Goal: Task Accomplishment & Management: Use online tool/utility

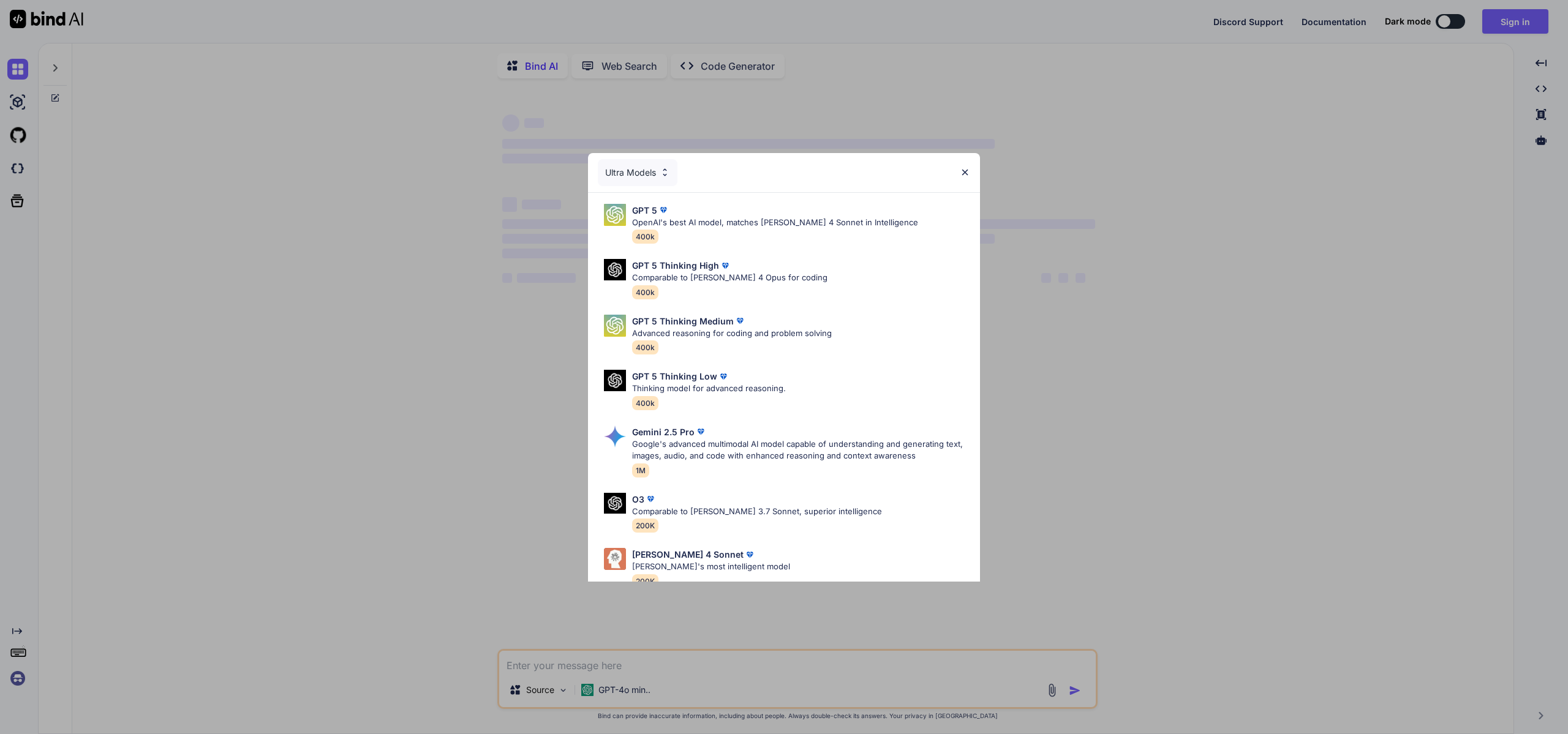
click at [970, 172] on div "Ultra Models" at bounding box center [784, 173] width 392 height 39
click at [1510, 27] on div "Ultra Models GPT 5 OpenAI's best AI model, matches [PERSON_NAME] 4 Sonnet in In…" at bounding box center [784, 367] width 1568 height 734
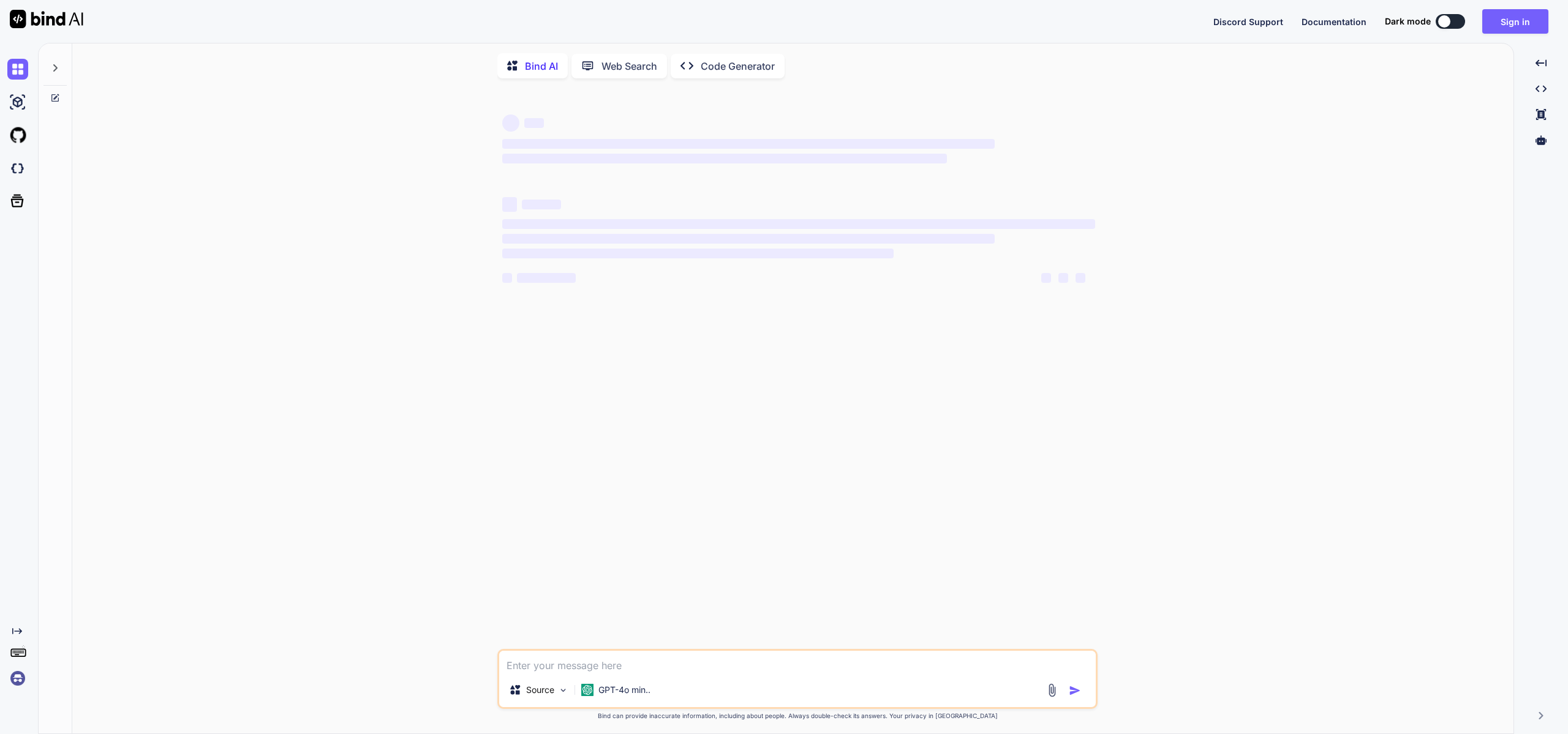
type textarea "x"
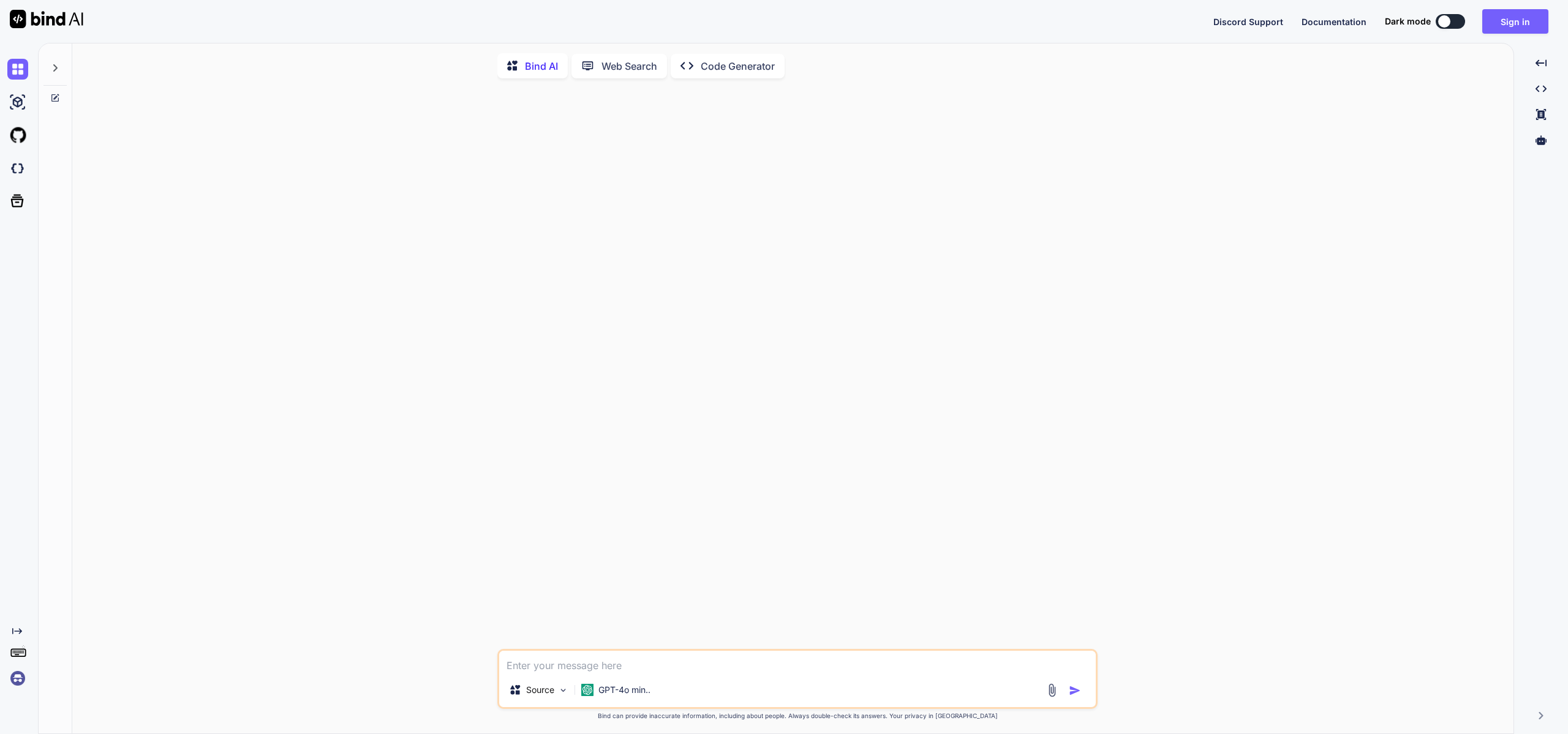
click at [14, 674] on img at bounding box center [17, 678] width 21 height 21
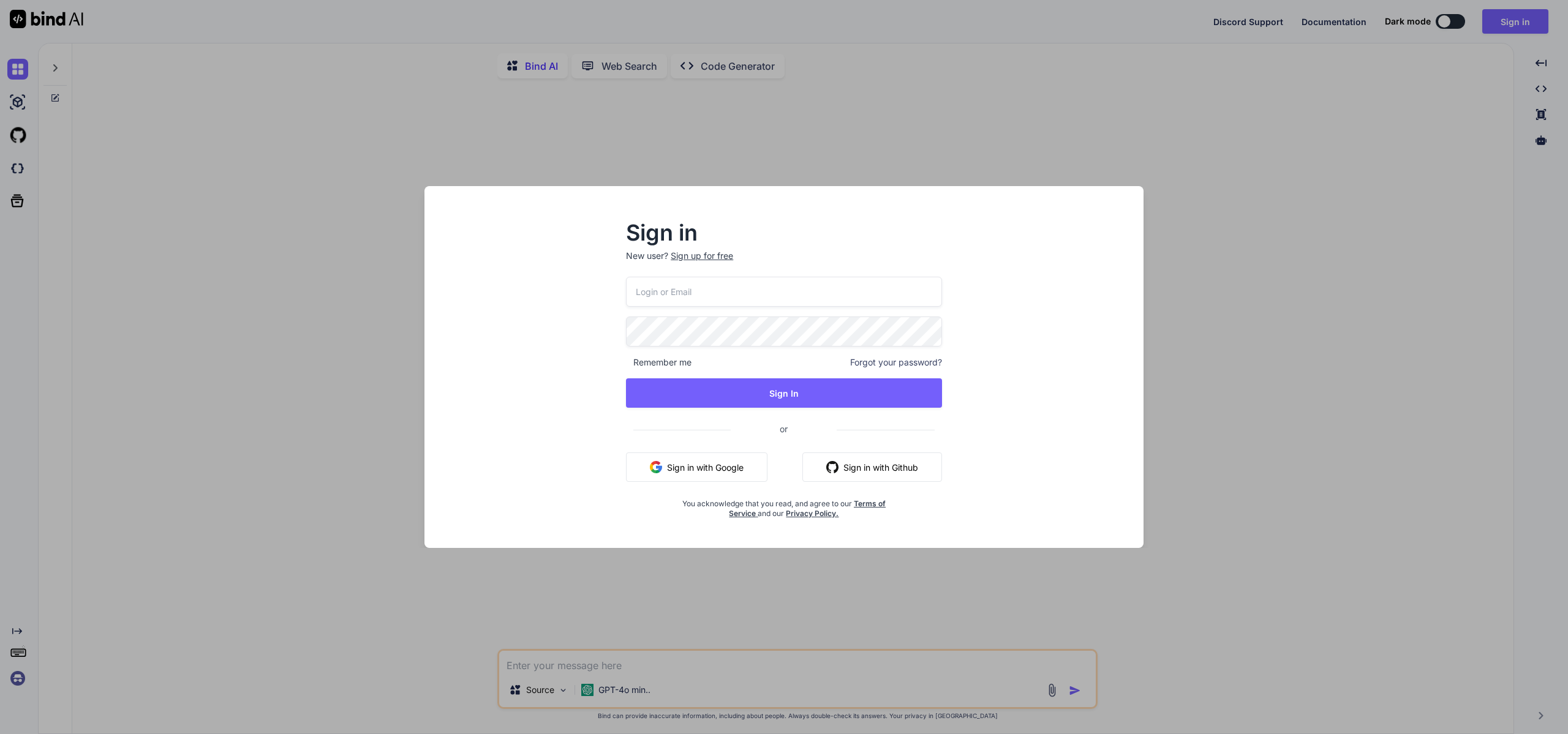
type input "[EMAIL_ADDRESS][DOMAIN_NAME]"
click at [799, 374] on div "[EMAIL_ADDRESS][DOMAIN_NAME] Remember me Forgot your password? Sign In or Sign …" at bounding box center [784, 397] width 316 height 242
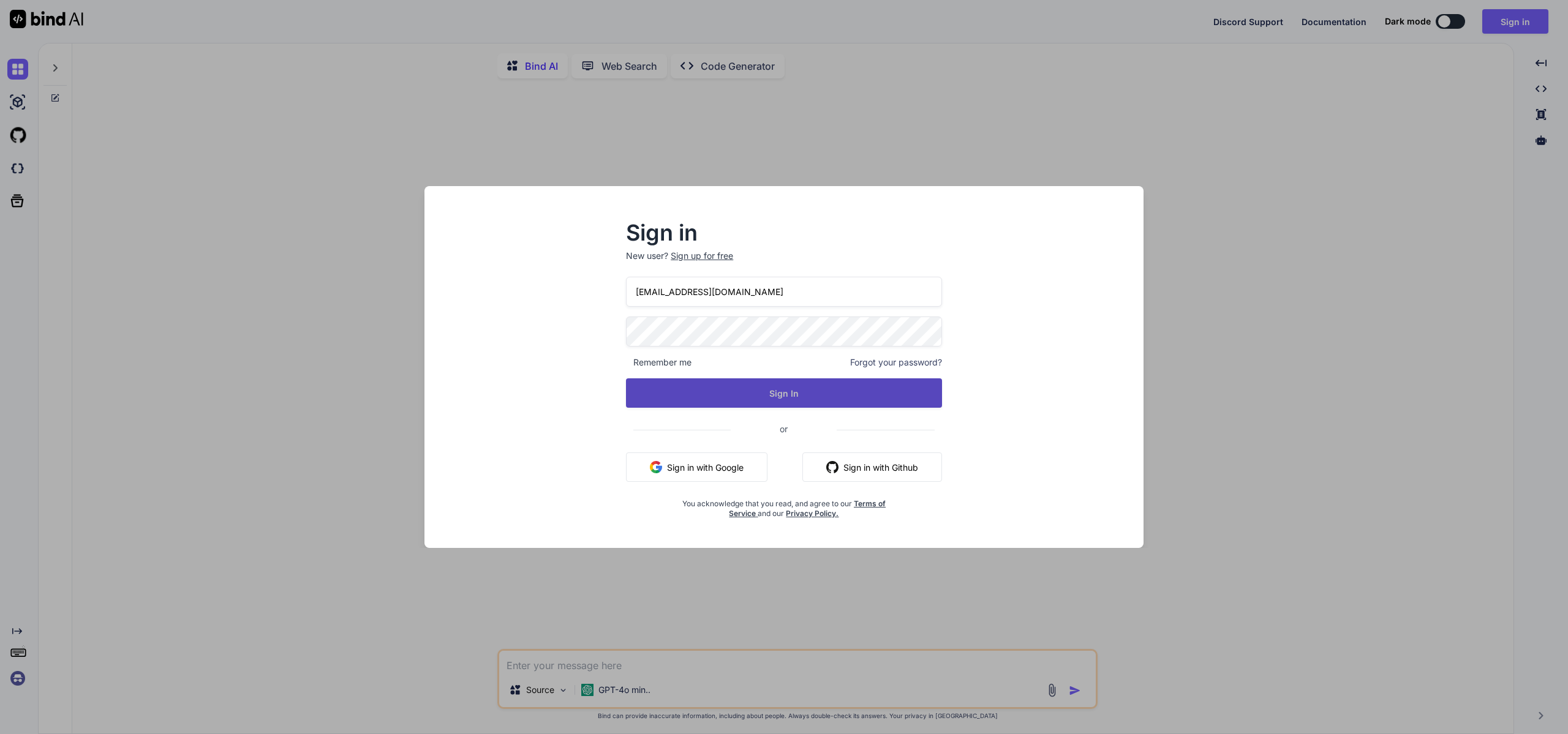
click at [802, 386] on button "Sign In" at bounding box center [784, 392] width 316 height 29
click at [781, 396] on button "Sign In" at bounding box center [784, 392] width 316 height 29
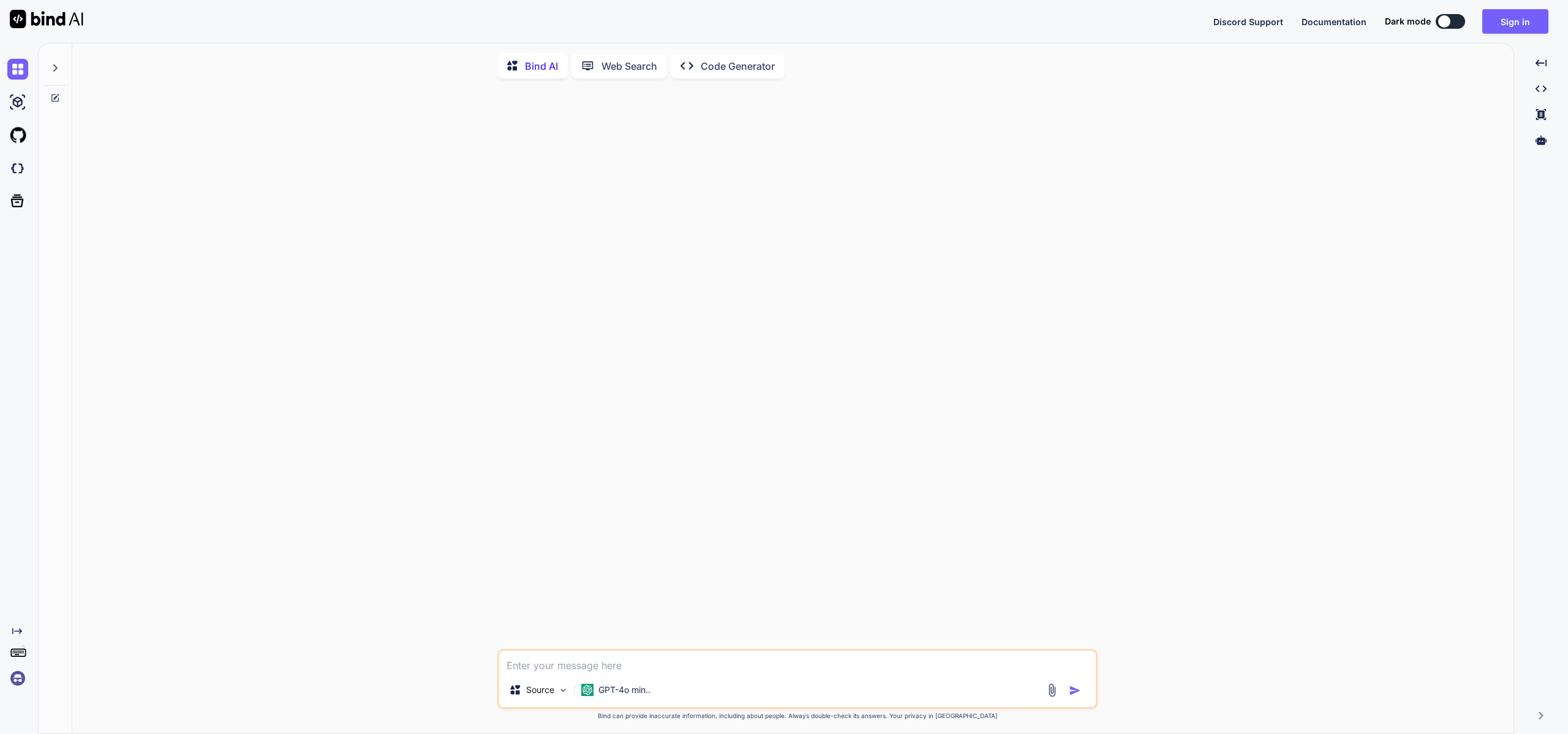
click at [1448, 22] on div at bounding box center [1445, 21] width 12 height 12
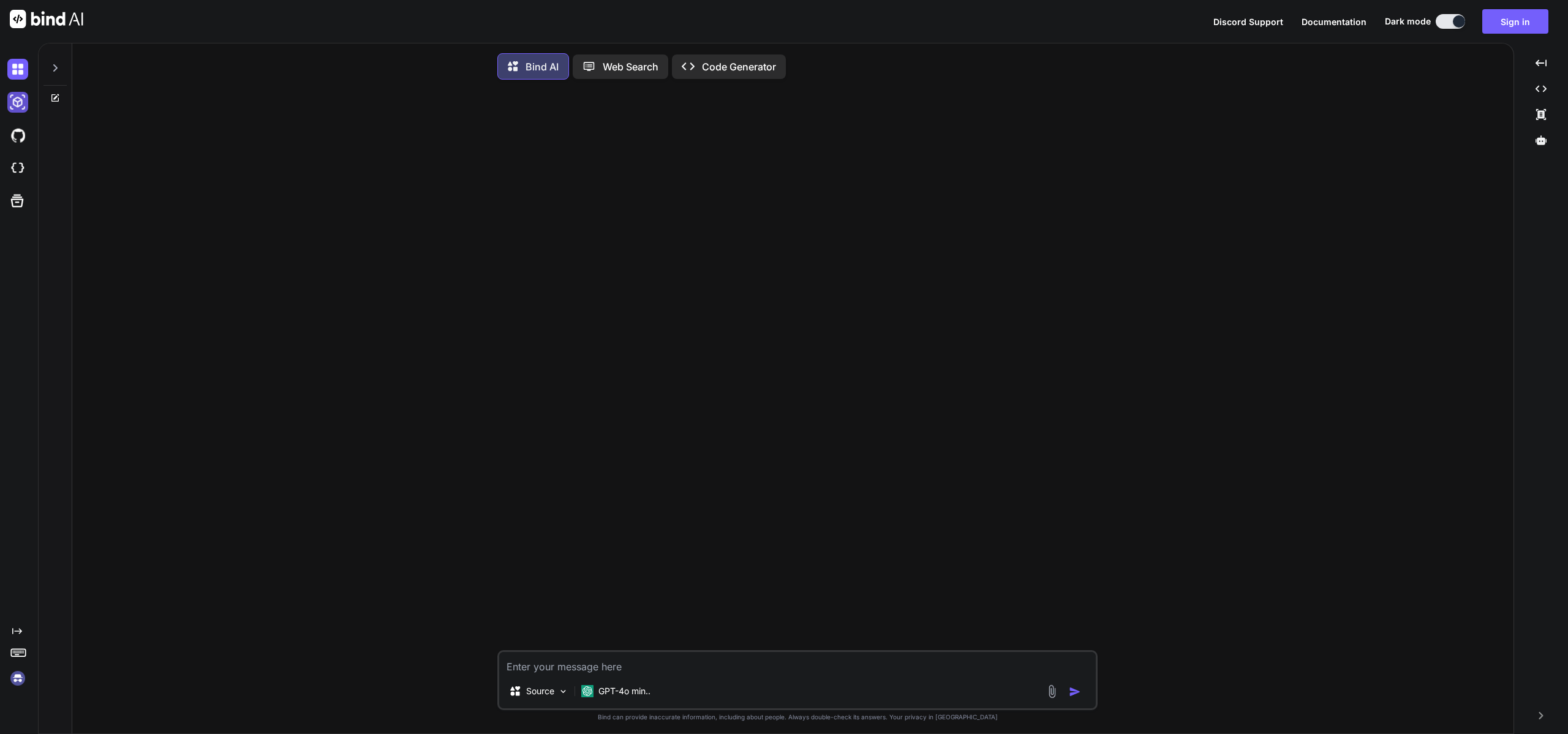
click at [13, 104] on img at bounding box center [17, 102] width 21 height 21
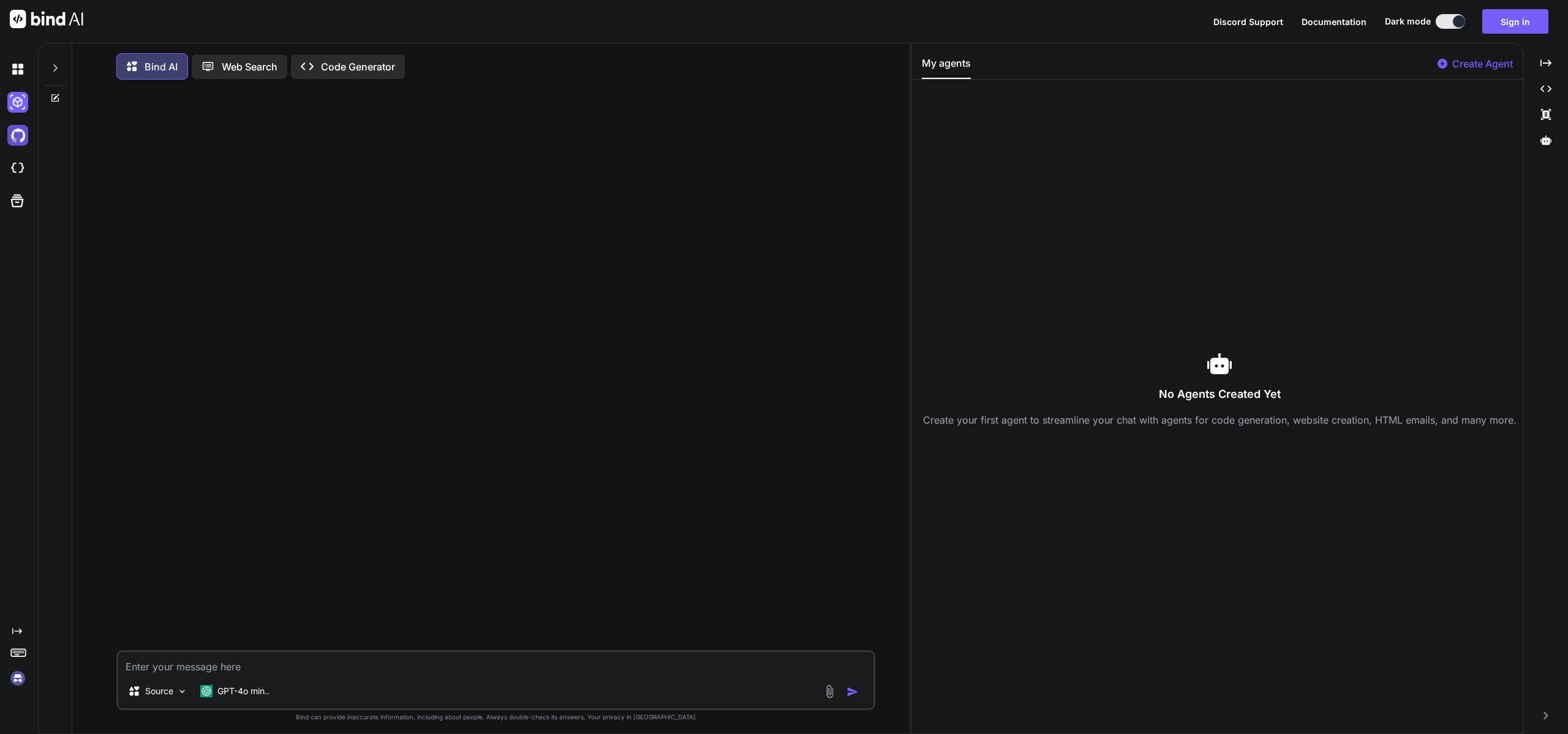
click at [17, 138] on img at bounding box center [17, 135] width 21 height 21
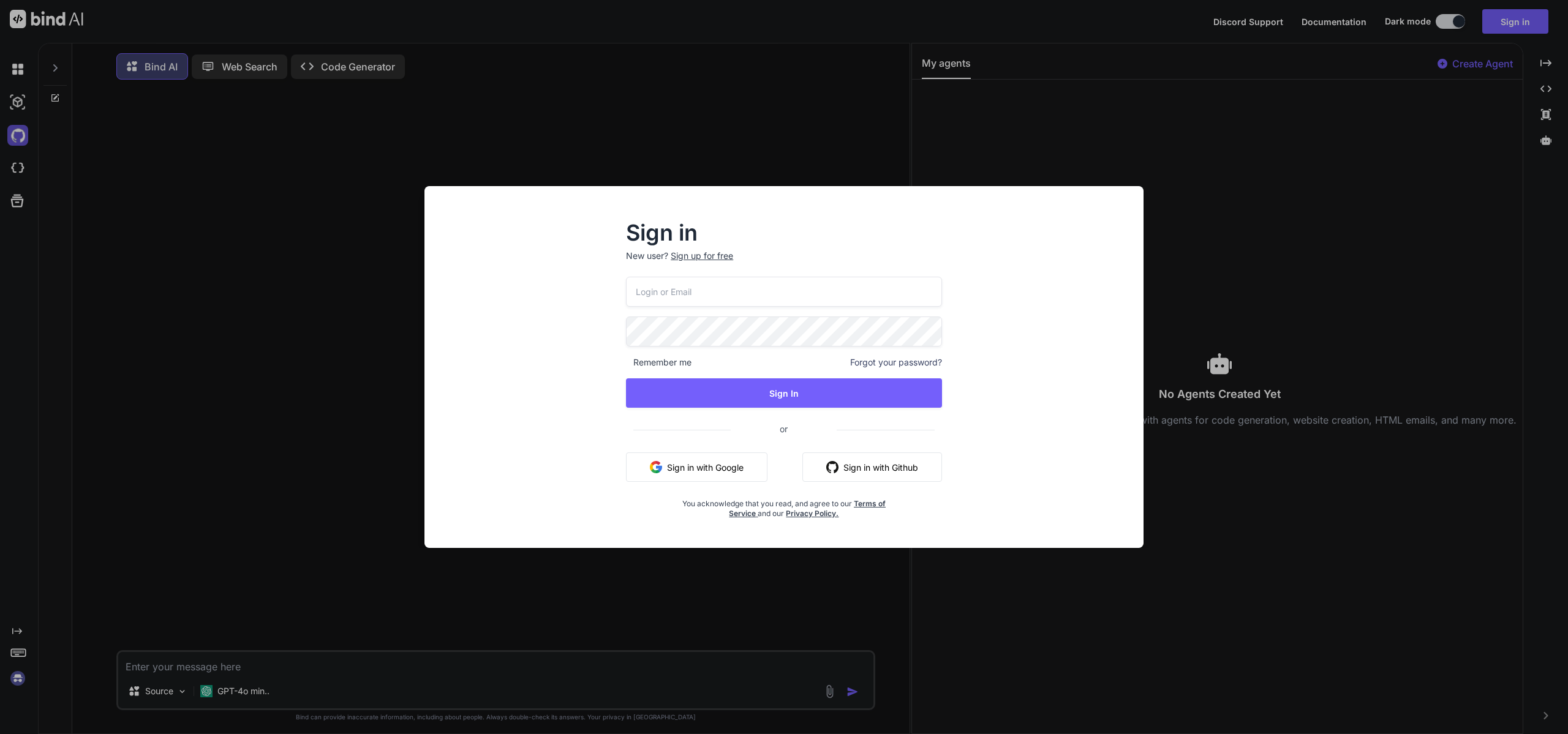
type input "[EMAIL_ADDRESS][DOMAIN_NAME]"
click at [893, 139] on div "Sign in New user? Sign up for free [EMAIL_ADDRESS][DOMAIN_NAME] Remember me For…" at bounding box center [784, 367] width 1568 height 734
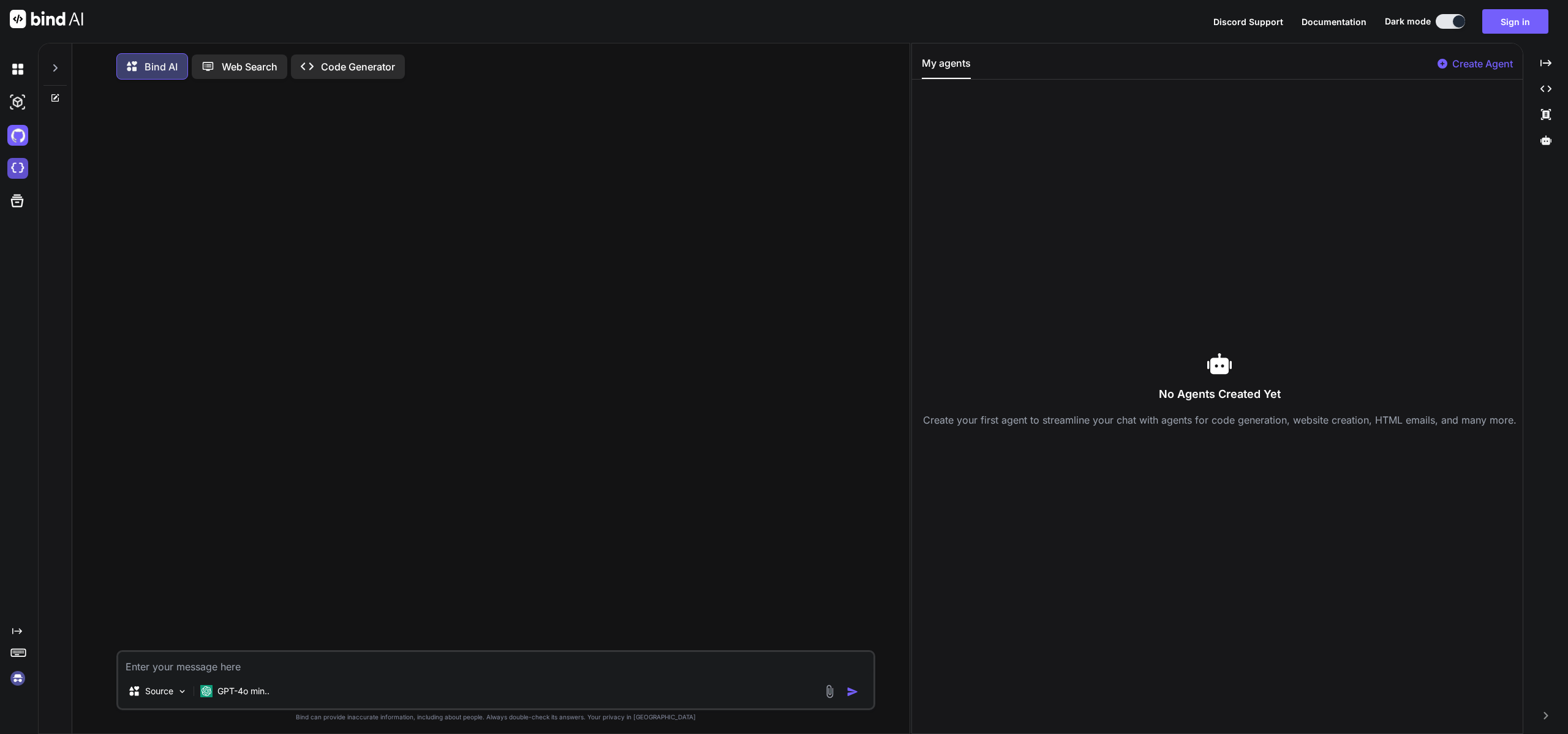
click at [19, 167] on img at bounding box center [17, 168] width 21 height 21
click at [54, 67] on icon at bounding box center [54, 68] width 10 height 10
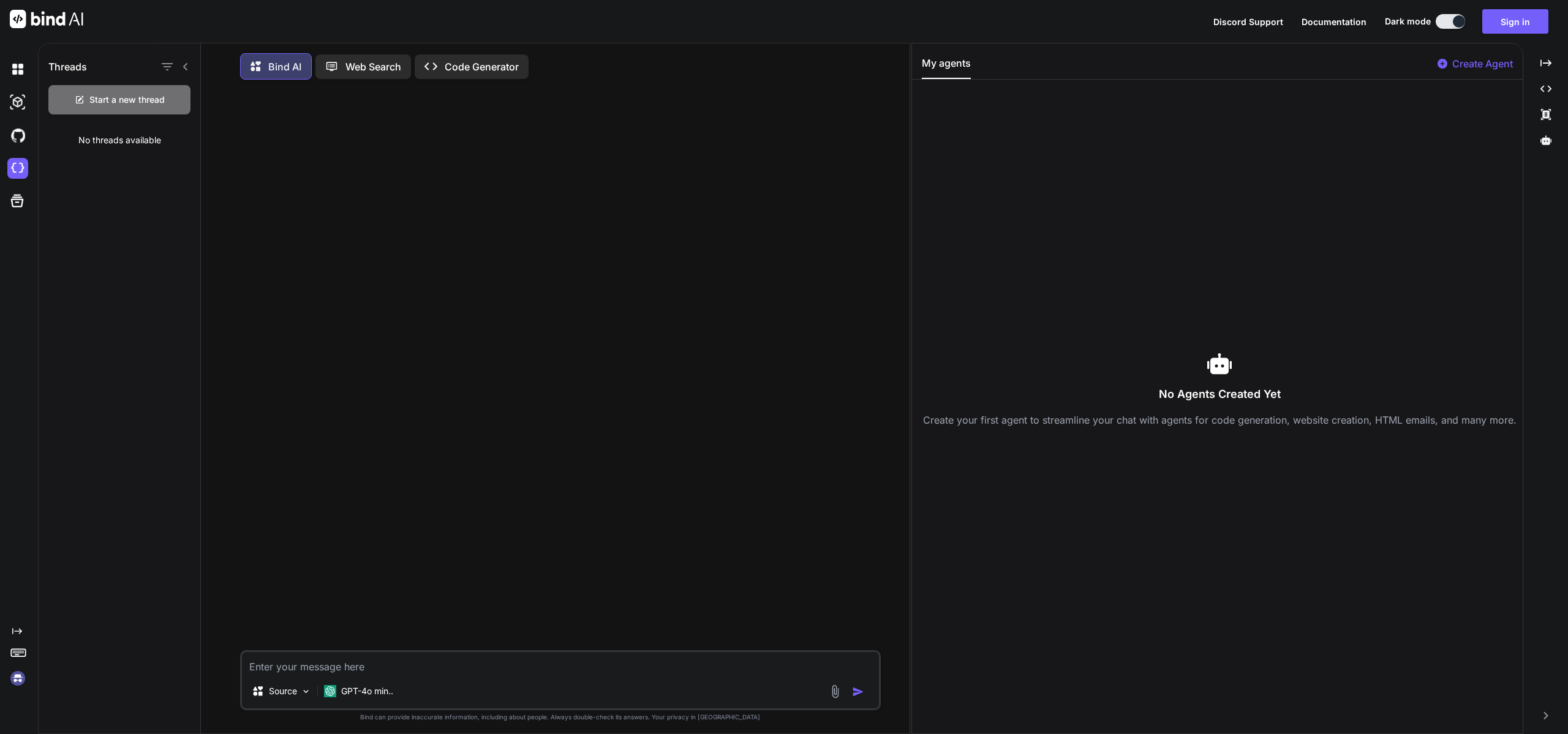
click at [96, 145] on div "No threads available" at bounding box center [119, 140] width 161 height 32
click at [21, 70] on img at bounding box center [17, 69] width 21 height 21
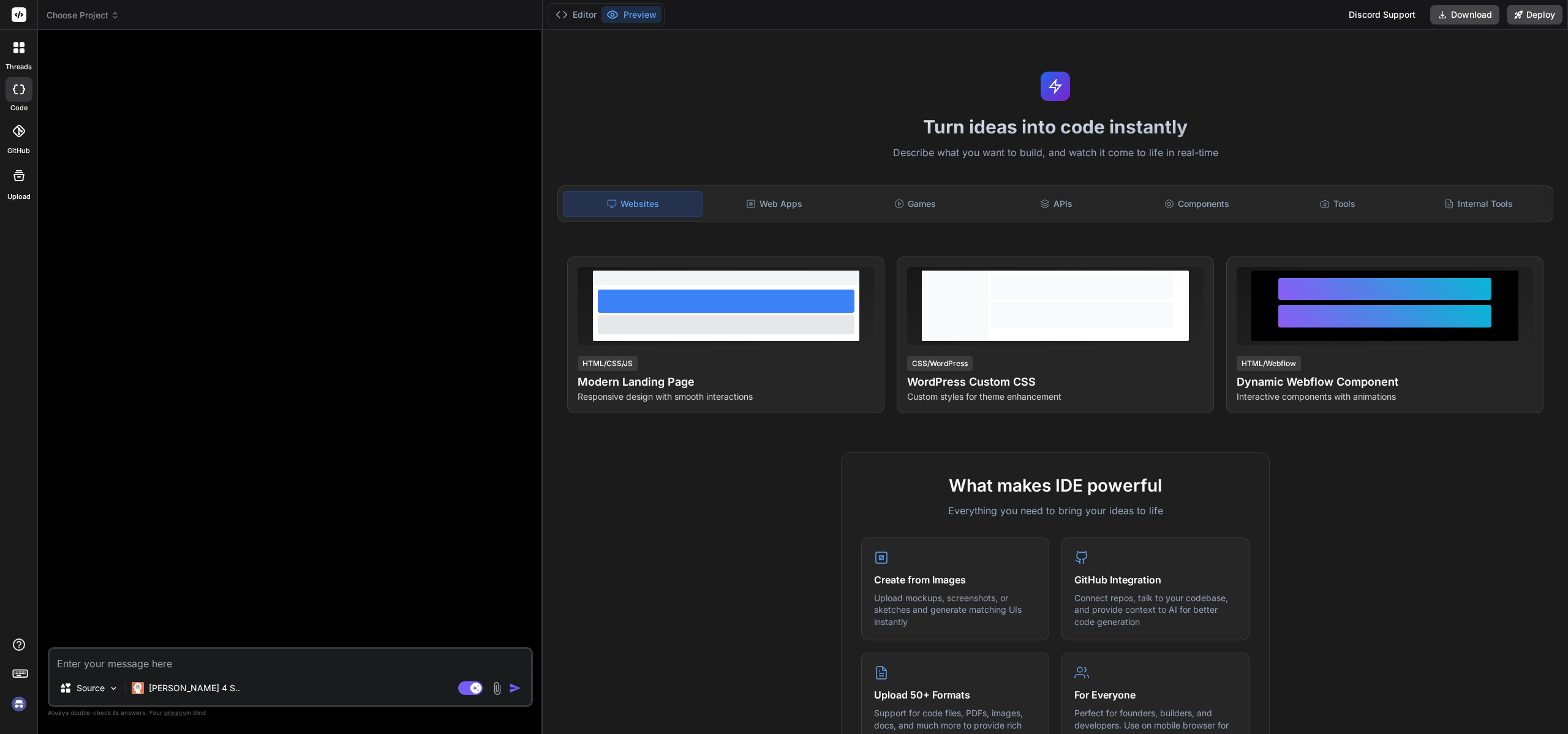
click at [19, 48] on icon at bounding box center [19, 47] width 11 height 11
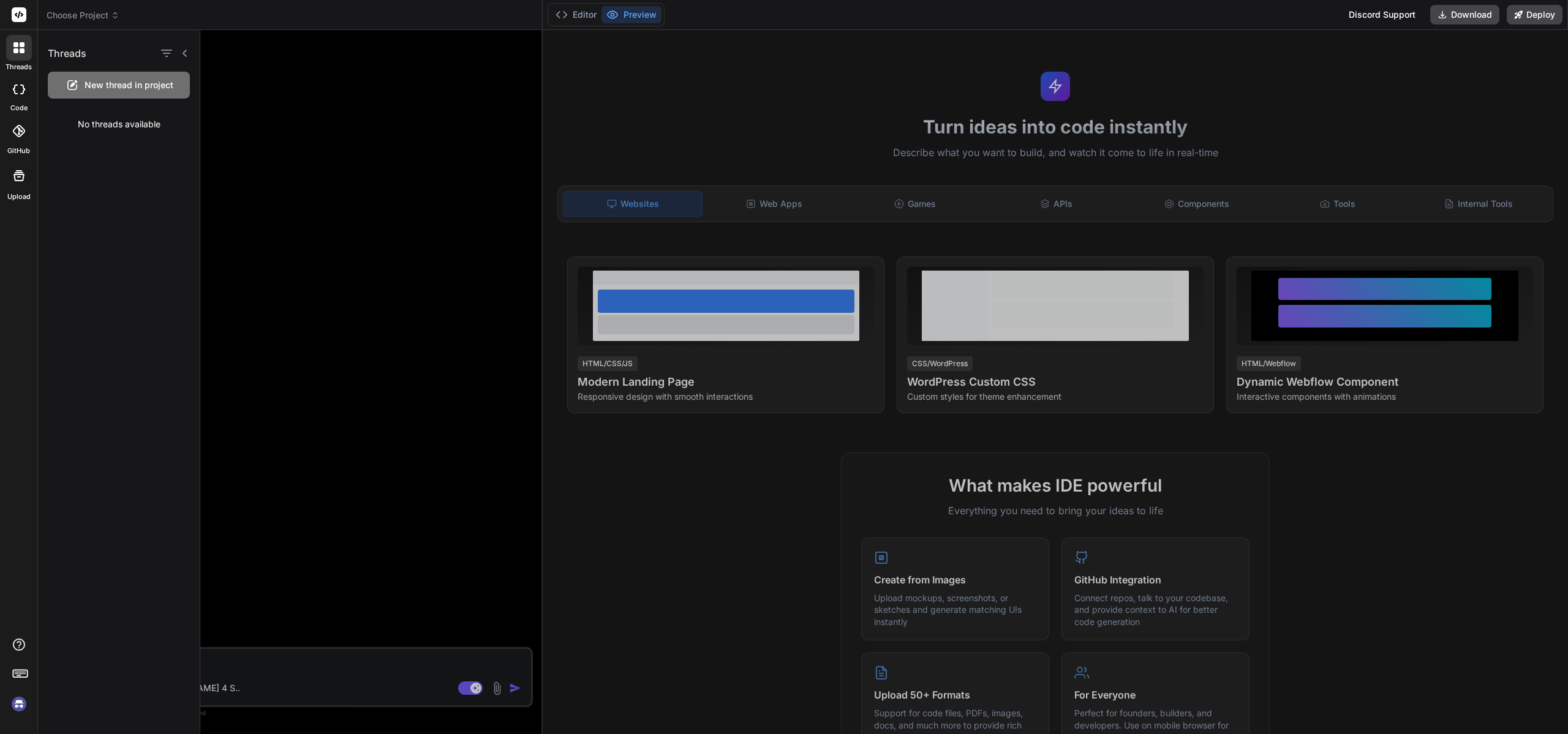
click at [111, 91] on div "New thread in project" at bounding box center [119, 85] width 142 height 27
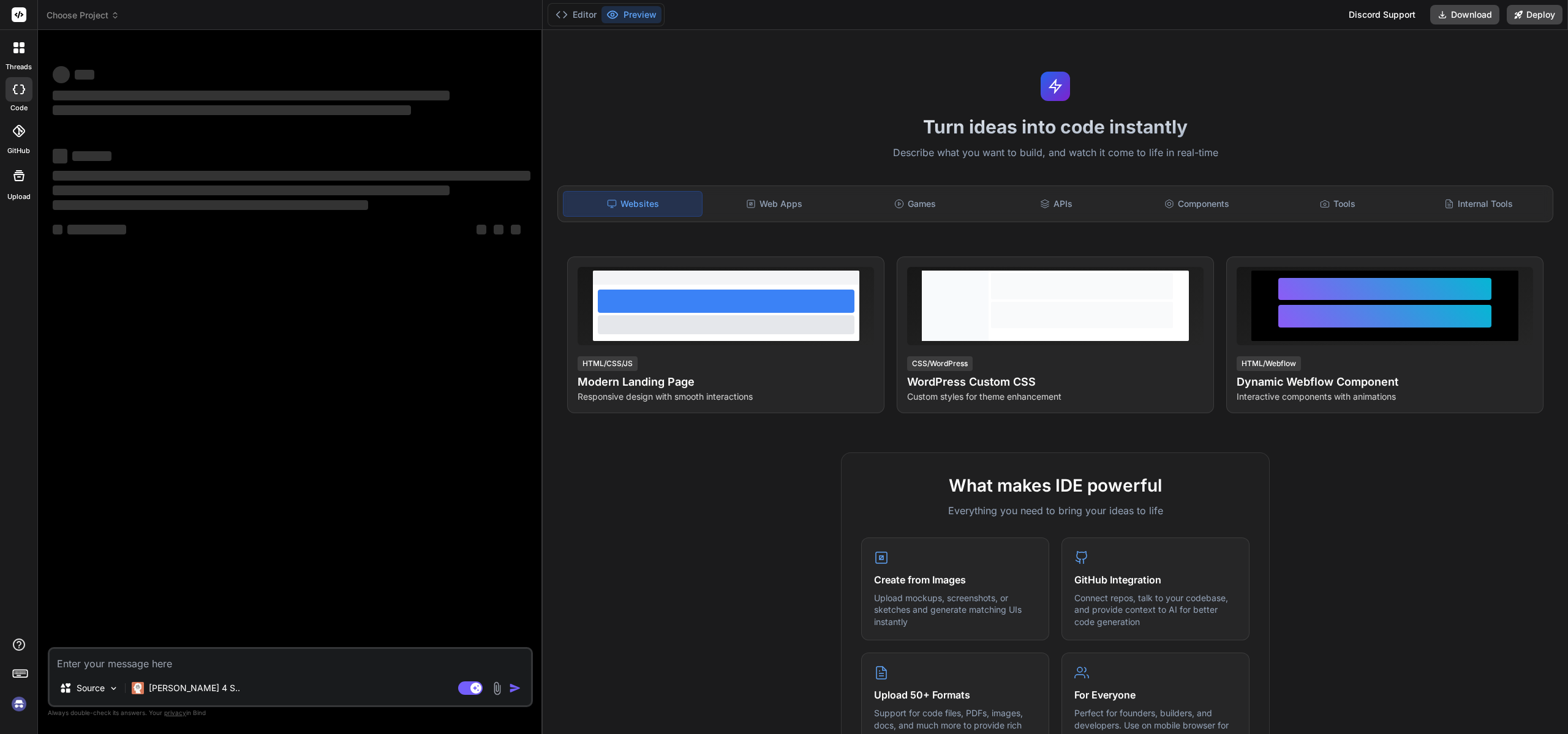
type textarea "x"
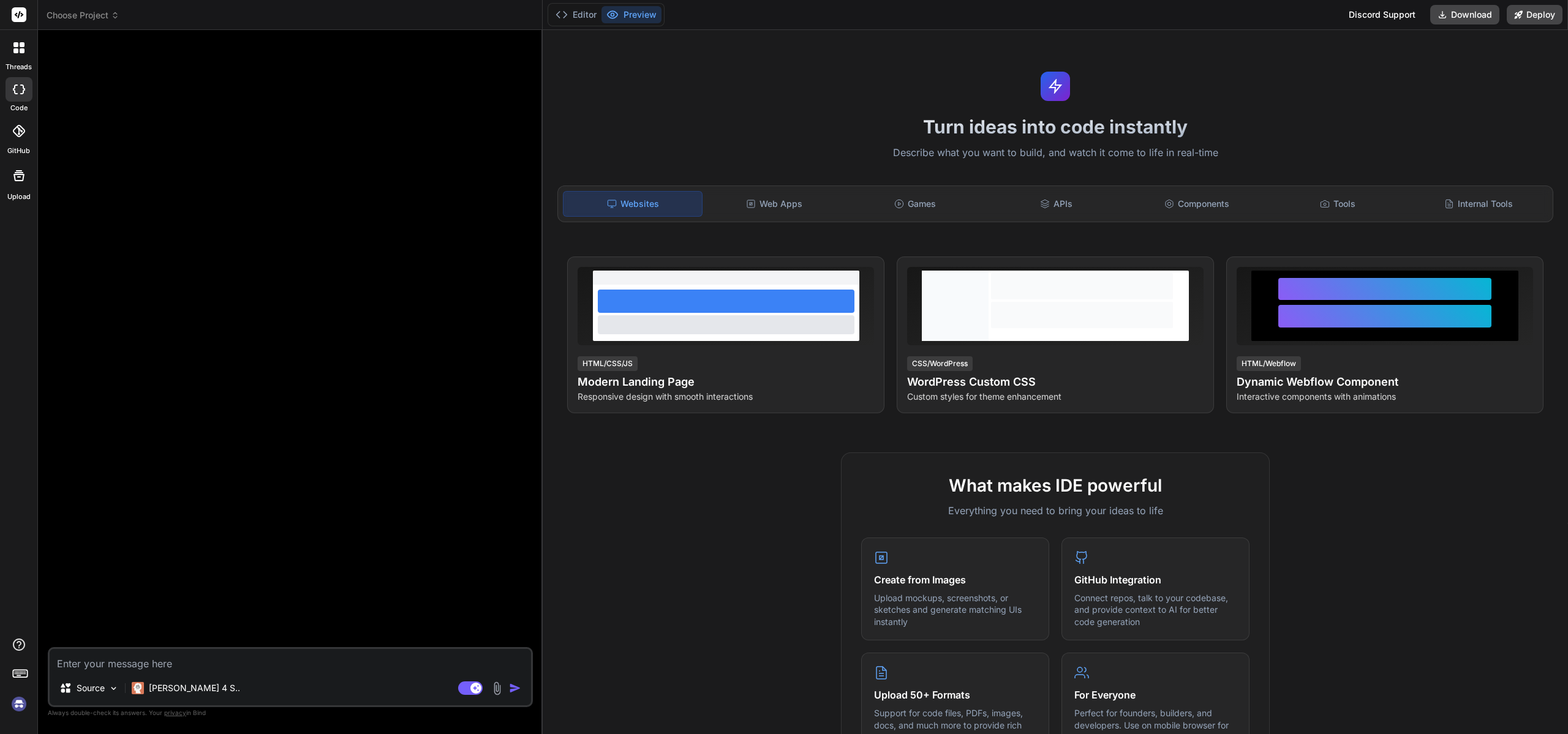
click at [28, 62] on label "threads" at bounding box center [19, 67] width 27 height 11
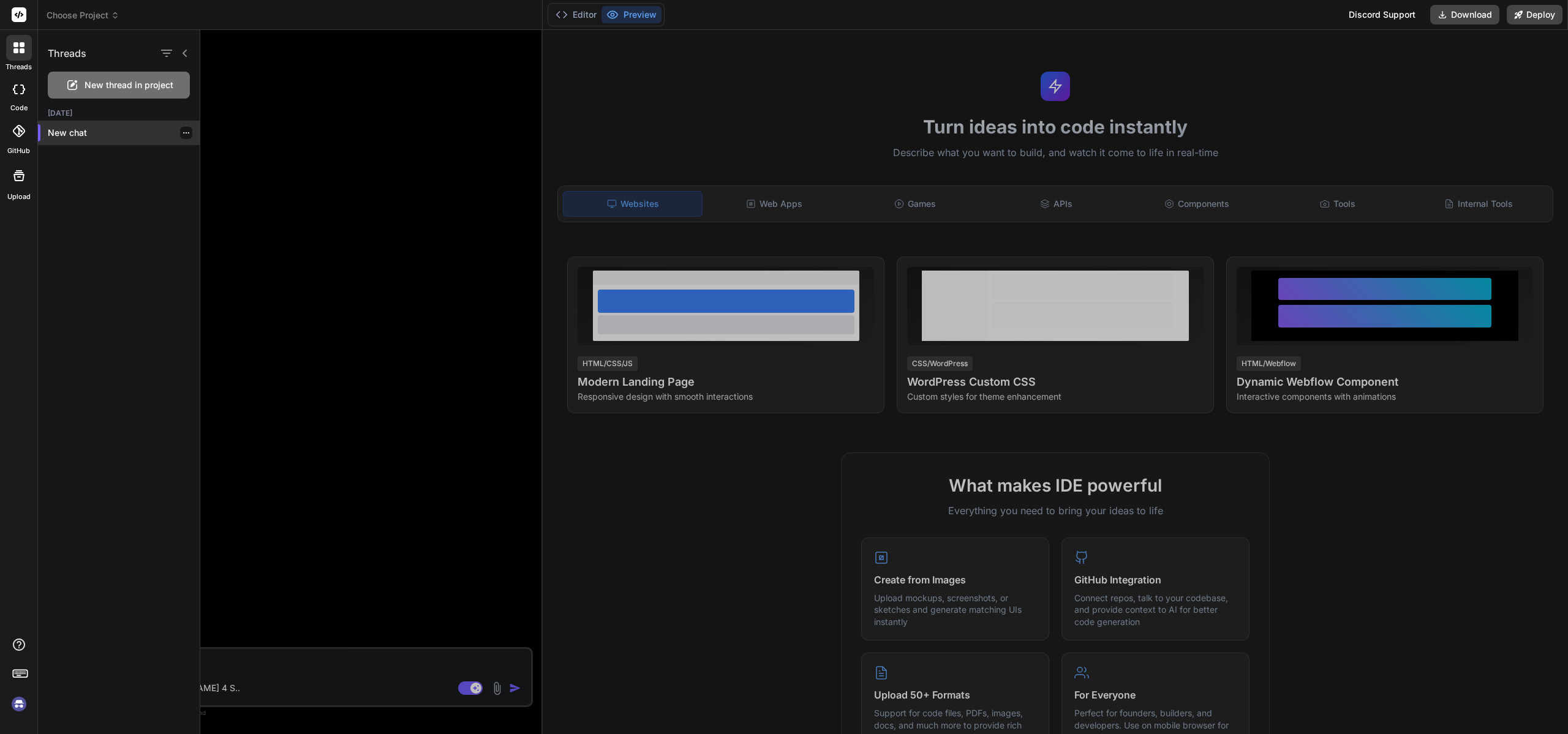
click at [79, 130] on p "New chat" at bounding box center [124, 133] width 152 height 12
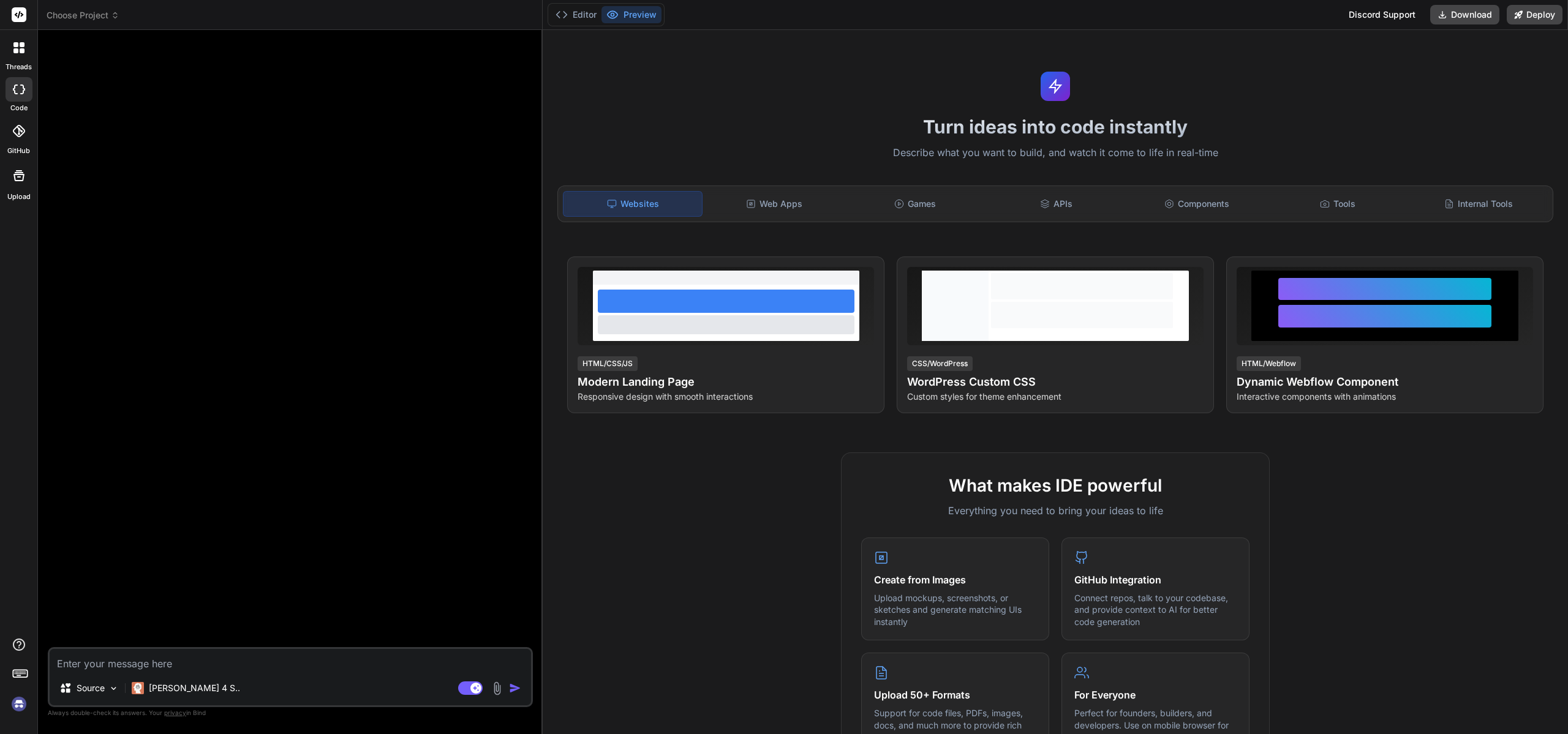
click at [22, 670] on rect at bounding box center [20, 673] width 14 height 7
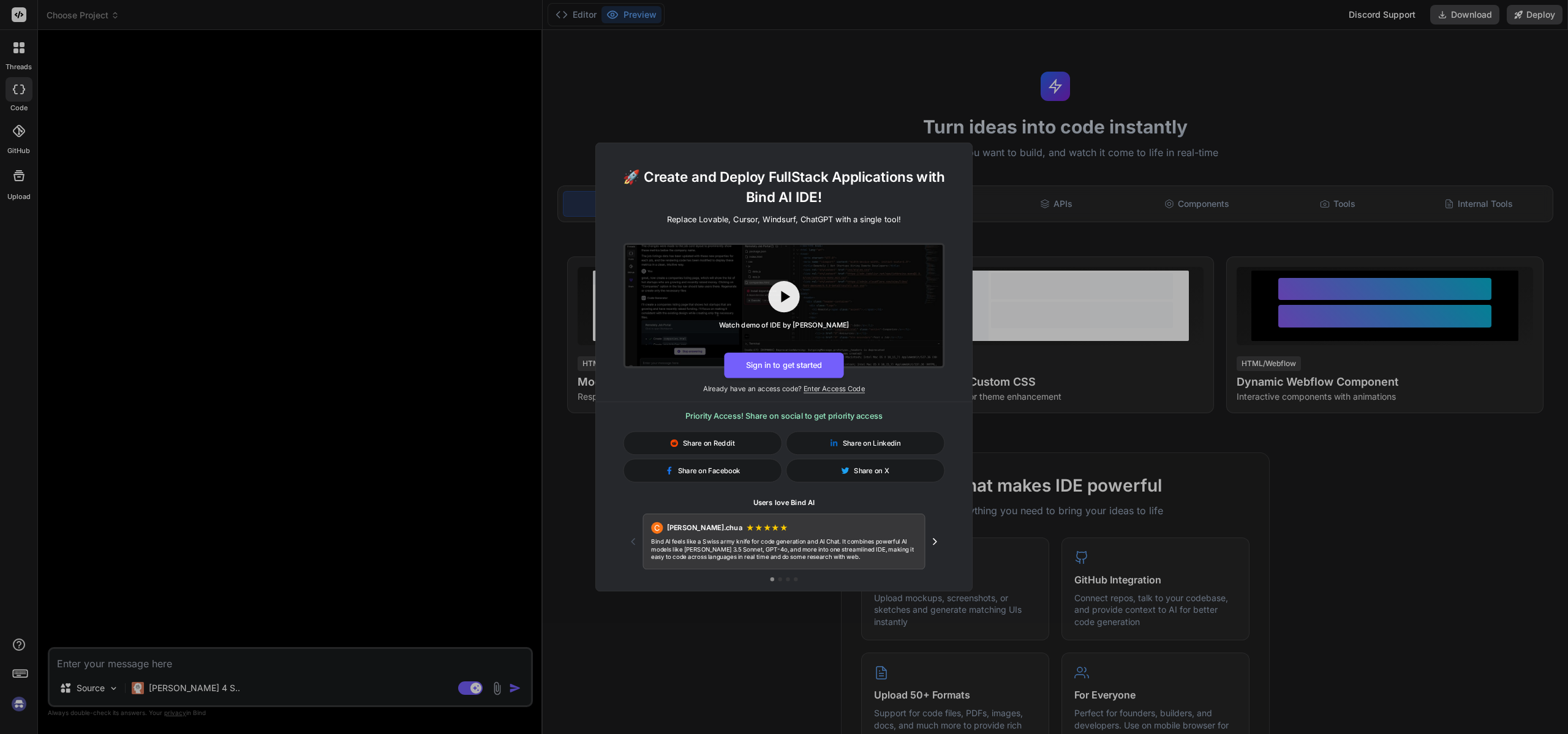
click at [933, 109] on div "🚀 Create and Deploy FullStack Applications with Bind AI IDE! Replace Lovable, C…" at bounding box center [784, 367] width 1568 height 734
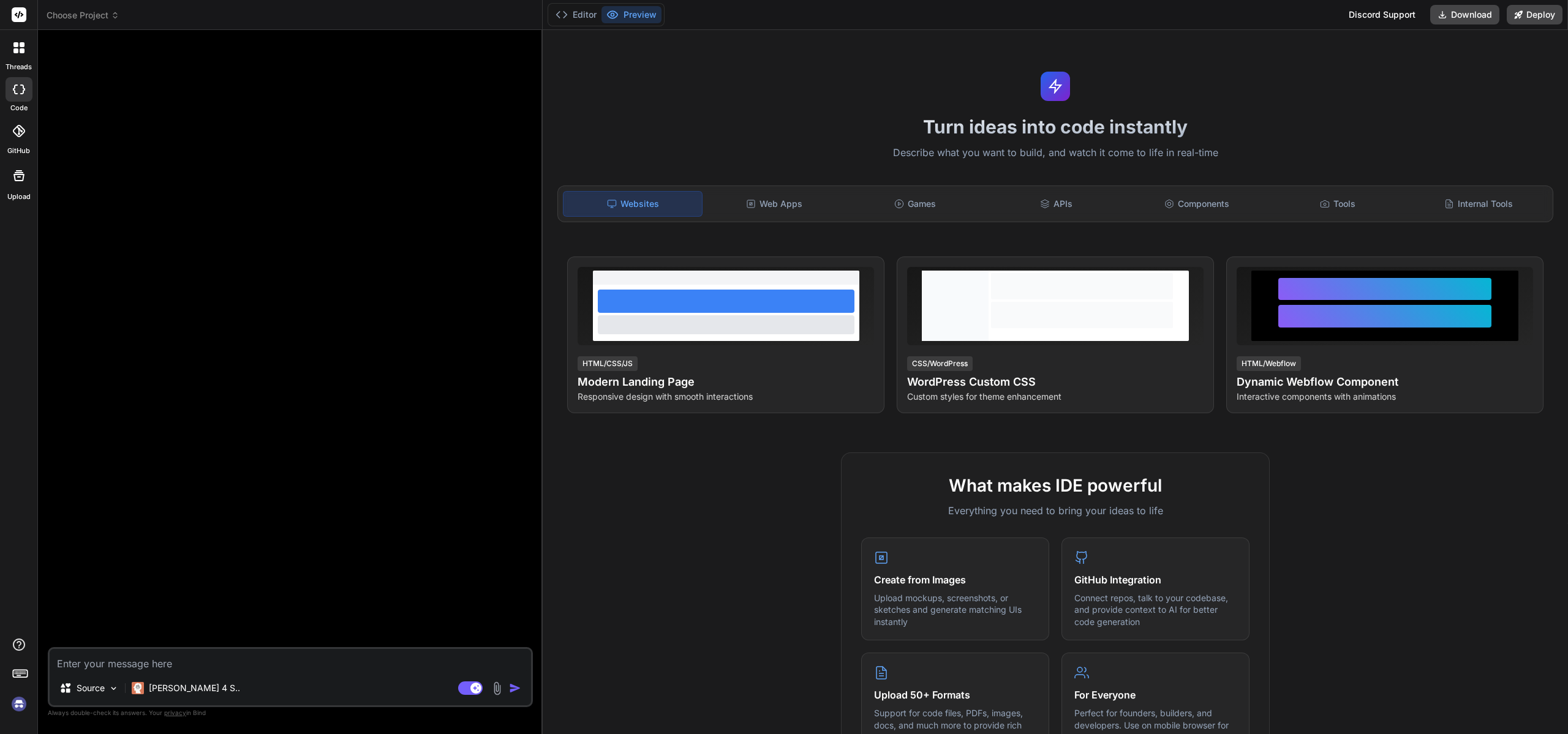
click at [19, 140] on div at bounding box center [19, 131] width 27 height 27
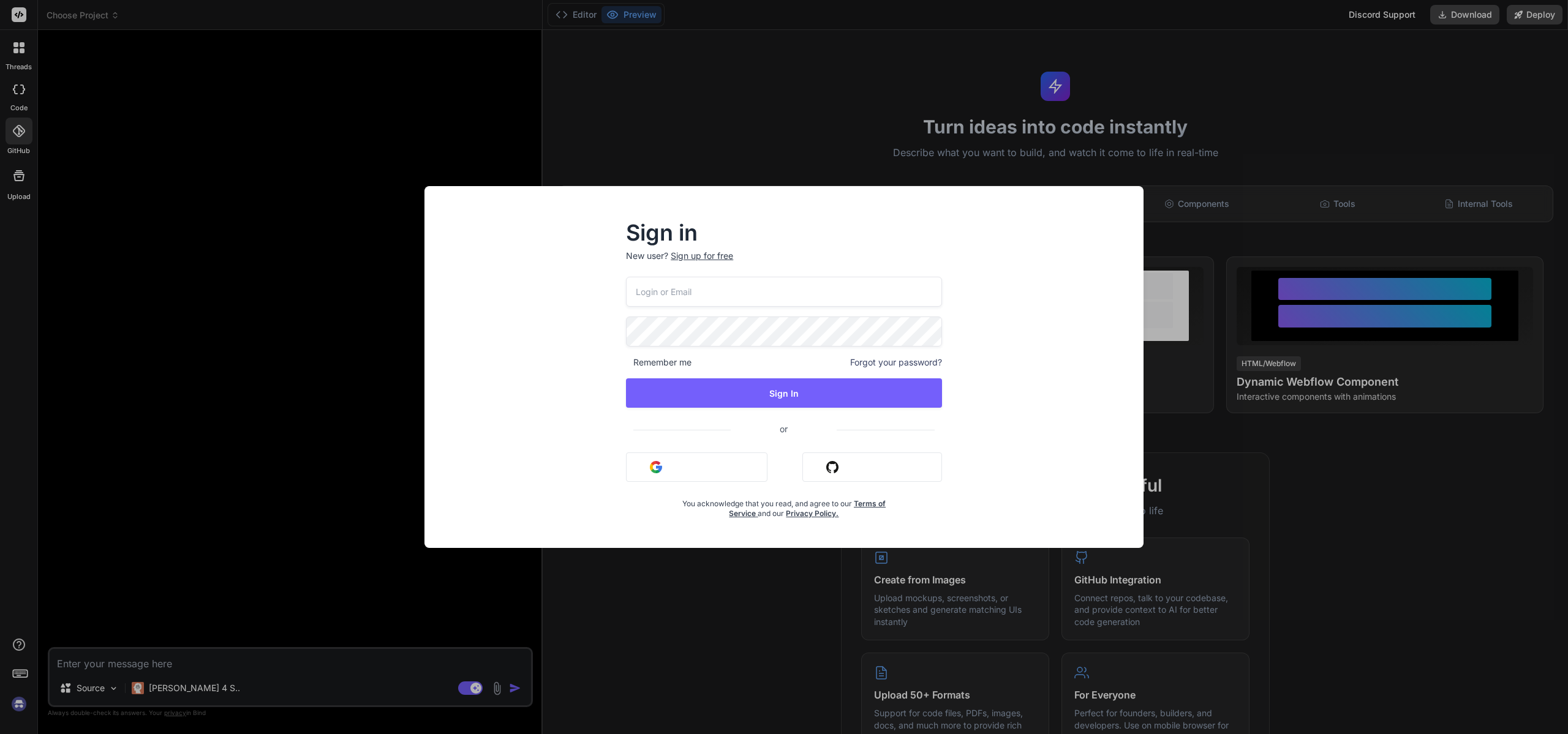
type input "[EMAIL_ADDRESS][DOMAIN_NAME]"
click at [18, 22] on div "Sign in New user? Sign up for free [EMAIL_ADDRESS][DOMAIN_NAME] Remember me For…" at bounding box center [784, 367] width 1568 height 734
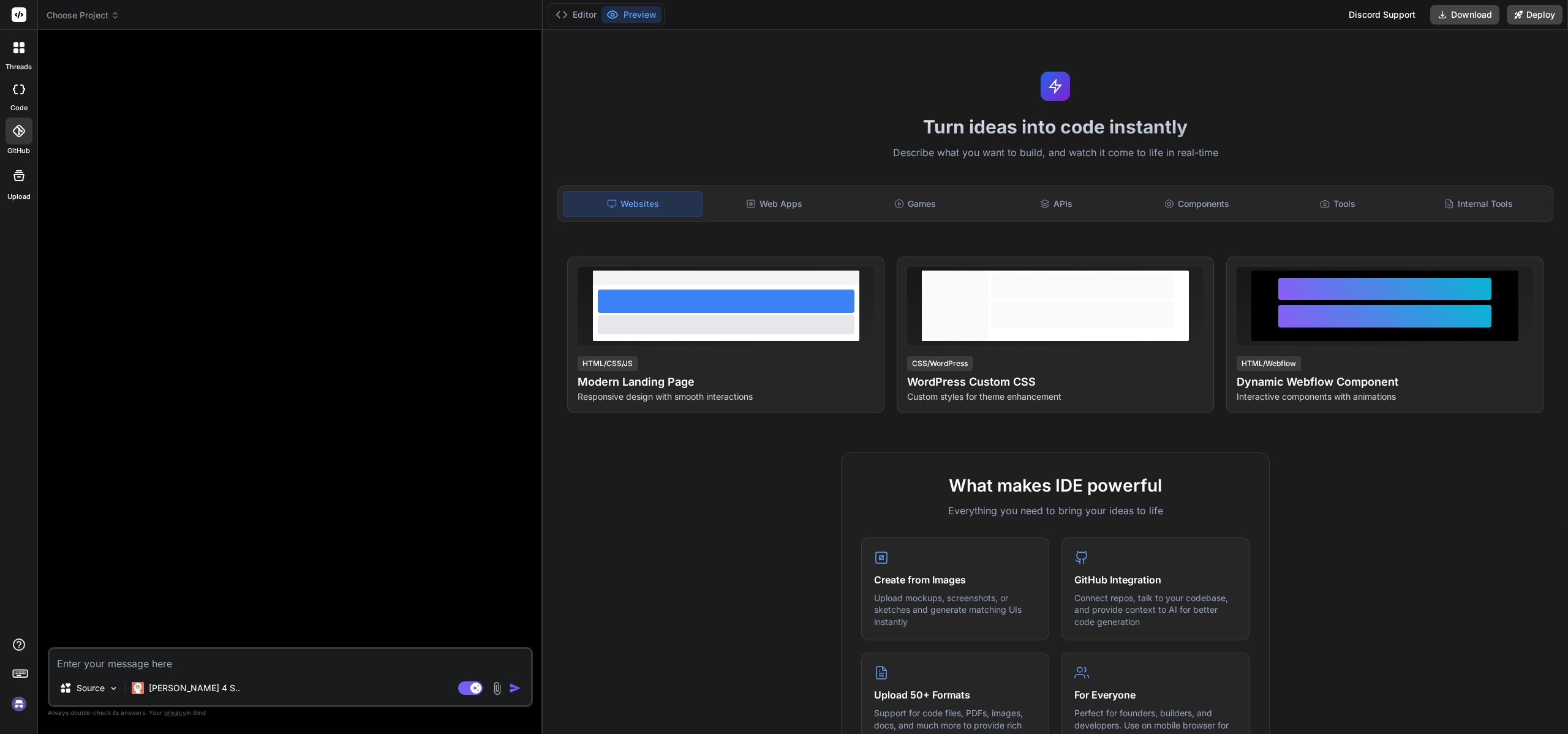
click at [18, 22] on div at bounding box center [19, 15] width 37 height 30
click at [50, 20] on span "Choose Project" at bounding box center [83, 15] width 73 height 12
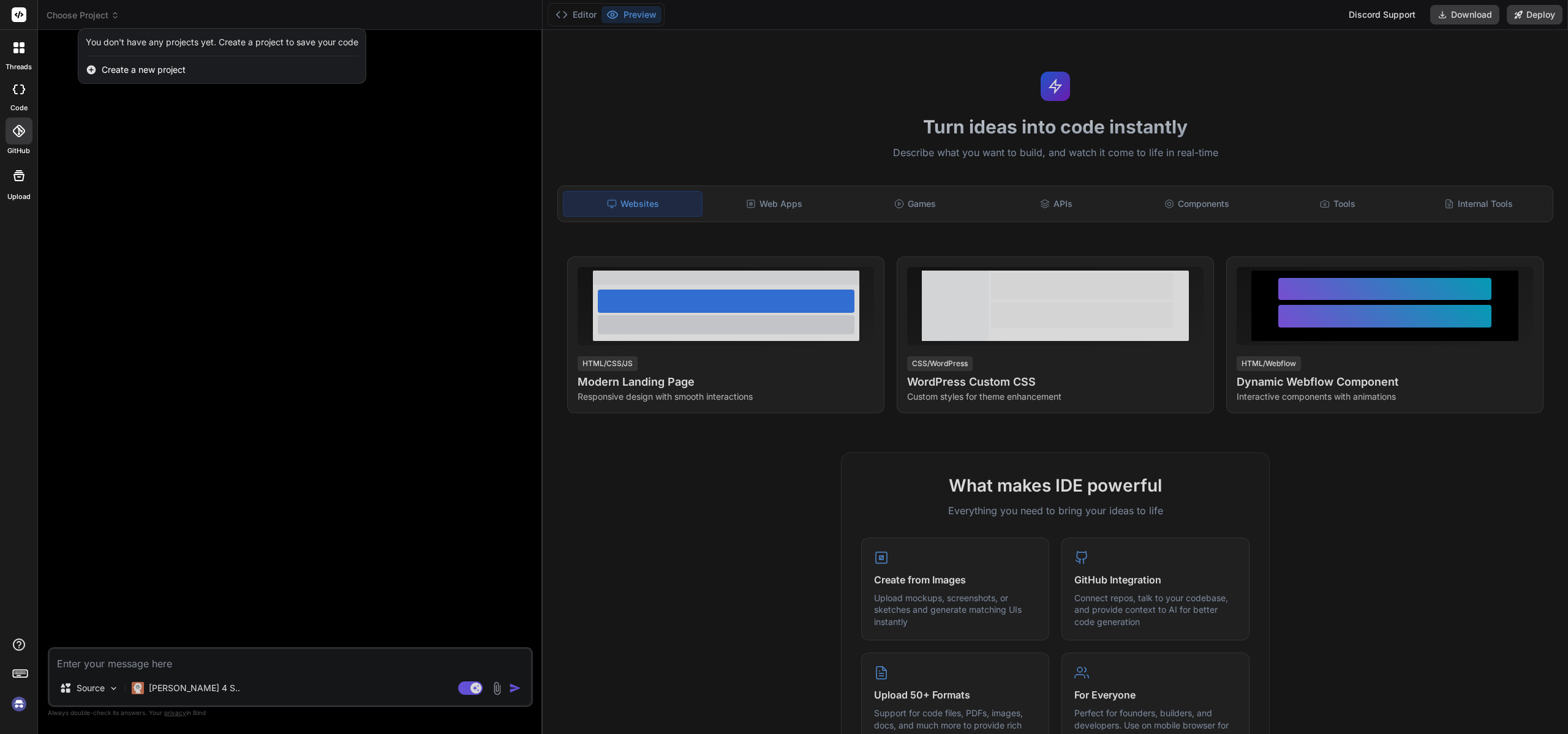
click at [50, 67] on div at bounding box center [784, 367] width 1568 height 734
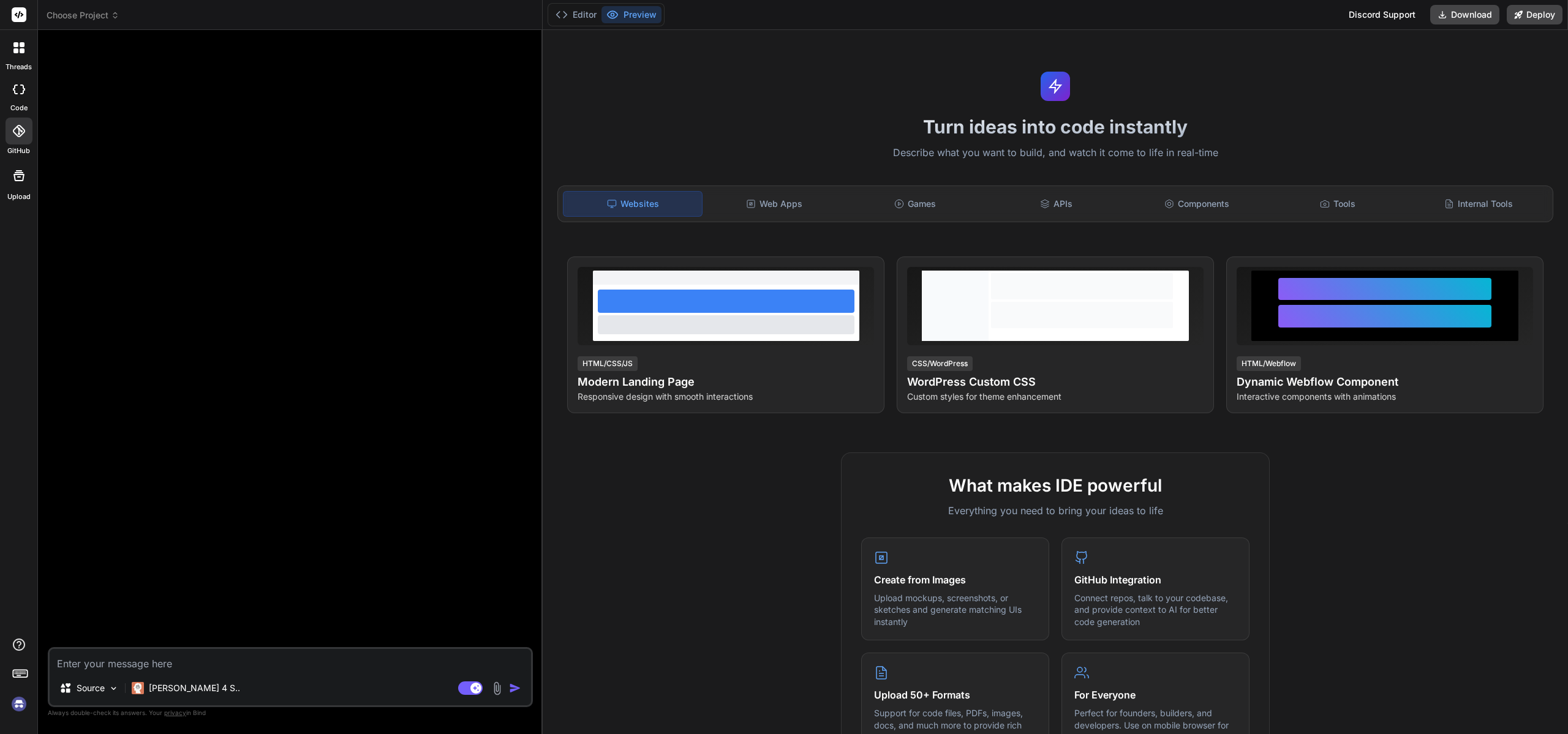
click at [9, 54] on div at bounding box center [19, 47] width 26 height 26
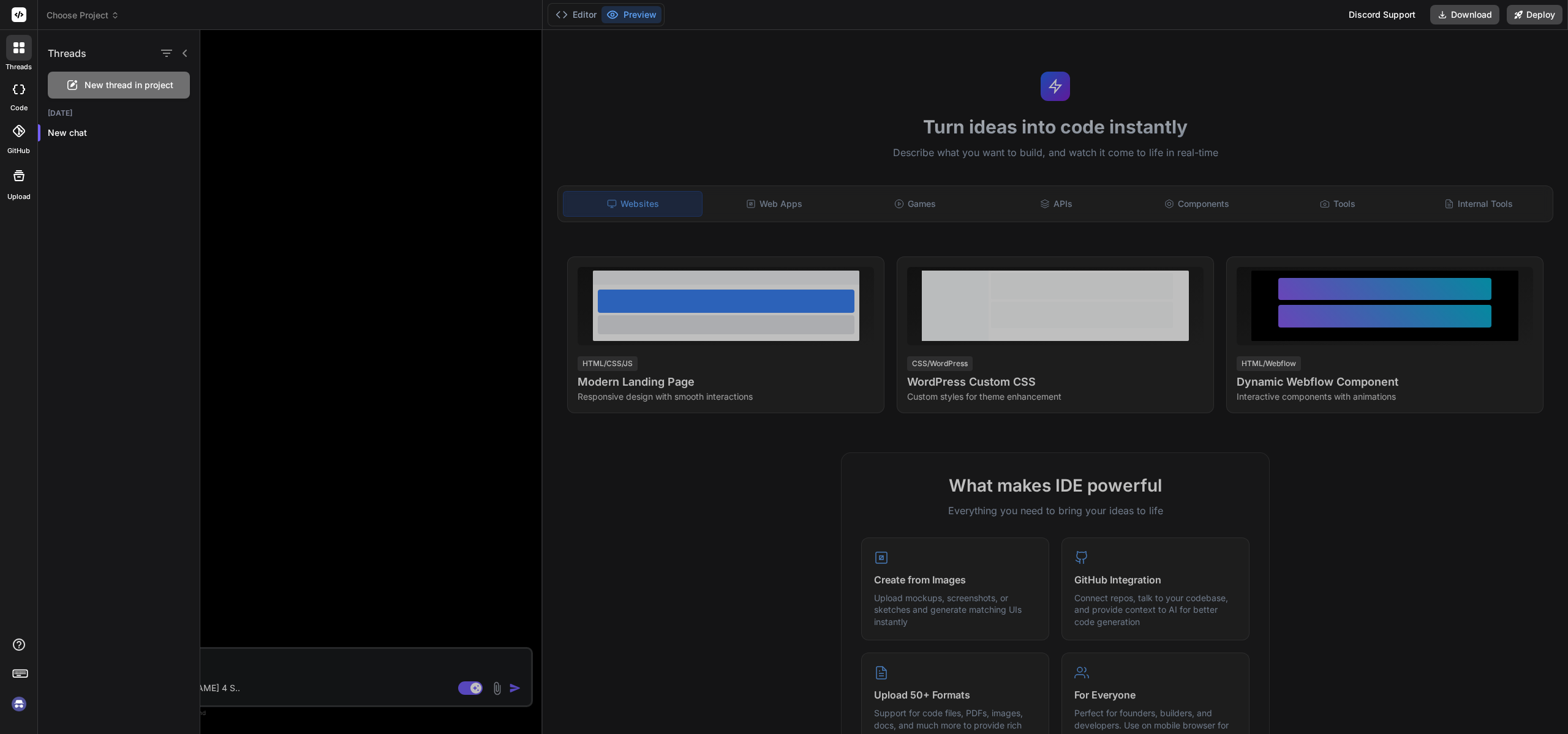
click at [22, 25] on div at bounding box center [19, 15] width 37 height 30
